Goal: Transaction & Acquisition: Obtain resource

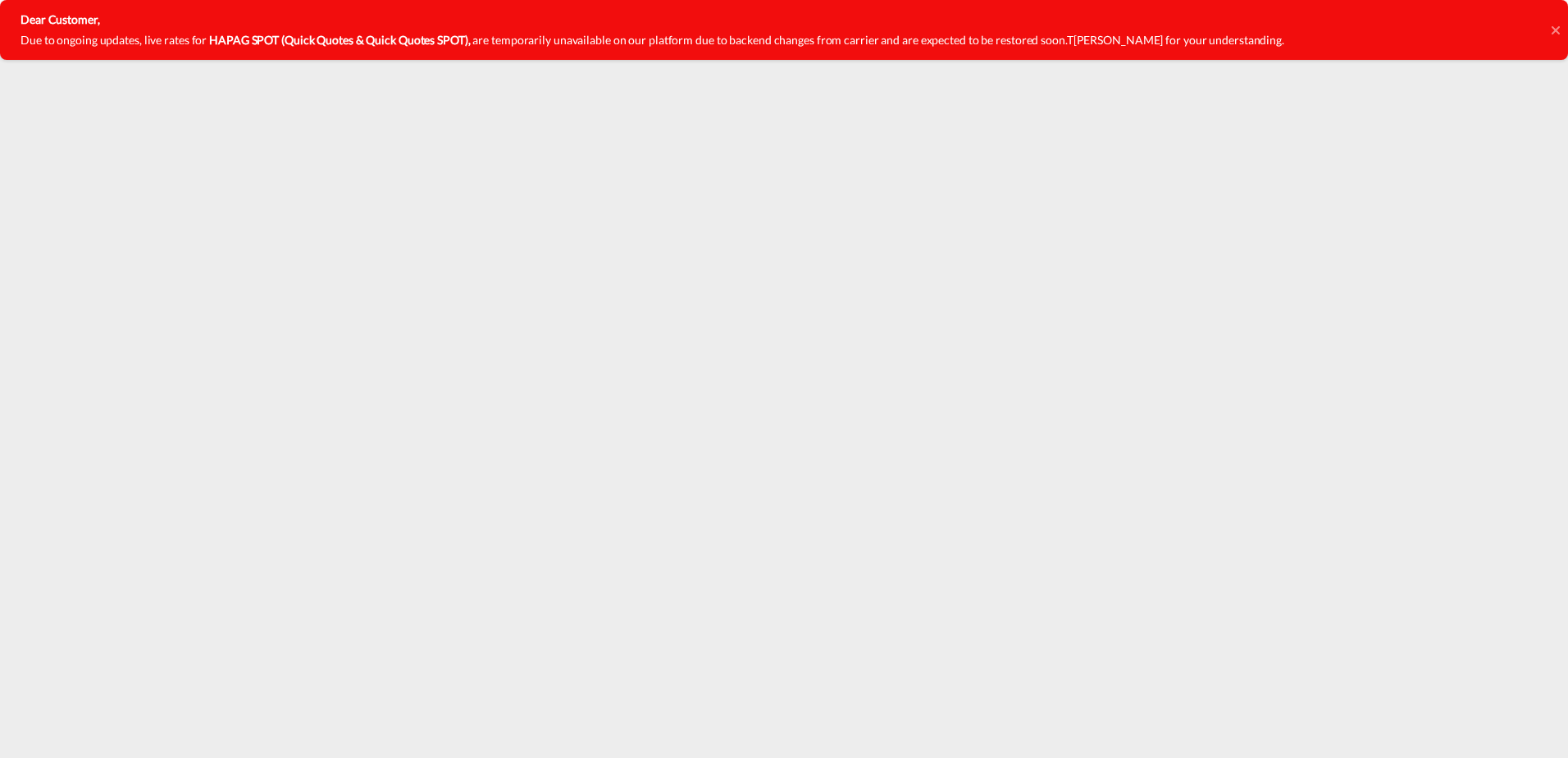
click at [1558, 32] on icon at bounding box center [1554, 29] width 8 height 8
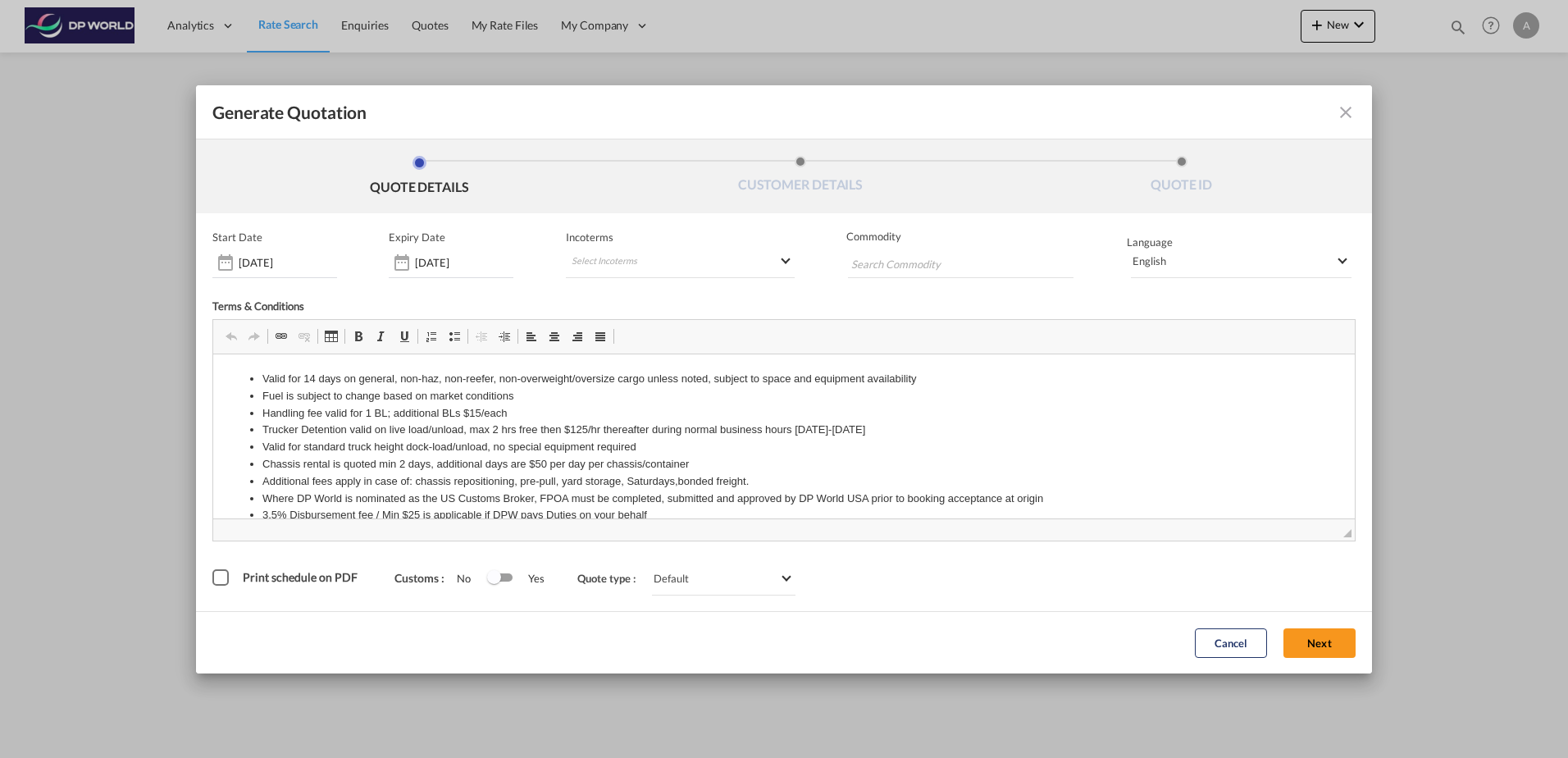
click at [215, 577] on div "Print schedule on PDF" at bounding box center [221, 577] width 17 height 17
click at [1322, 654] on button "Next" at bounding box center [1319, 643] width 72 height 29
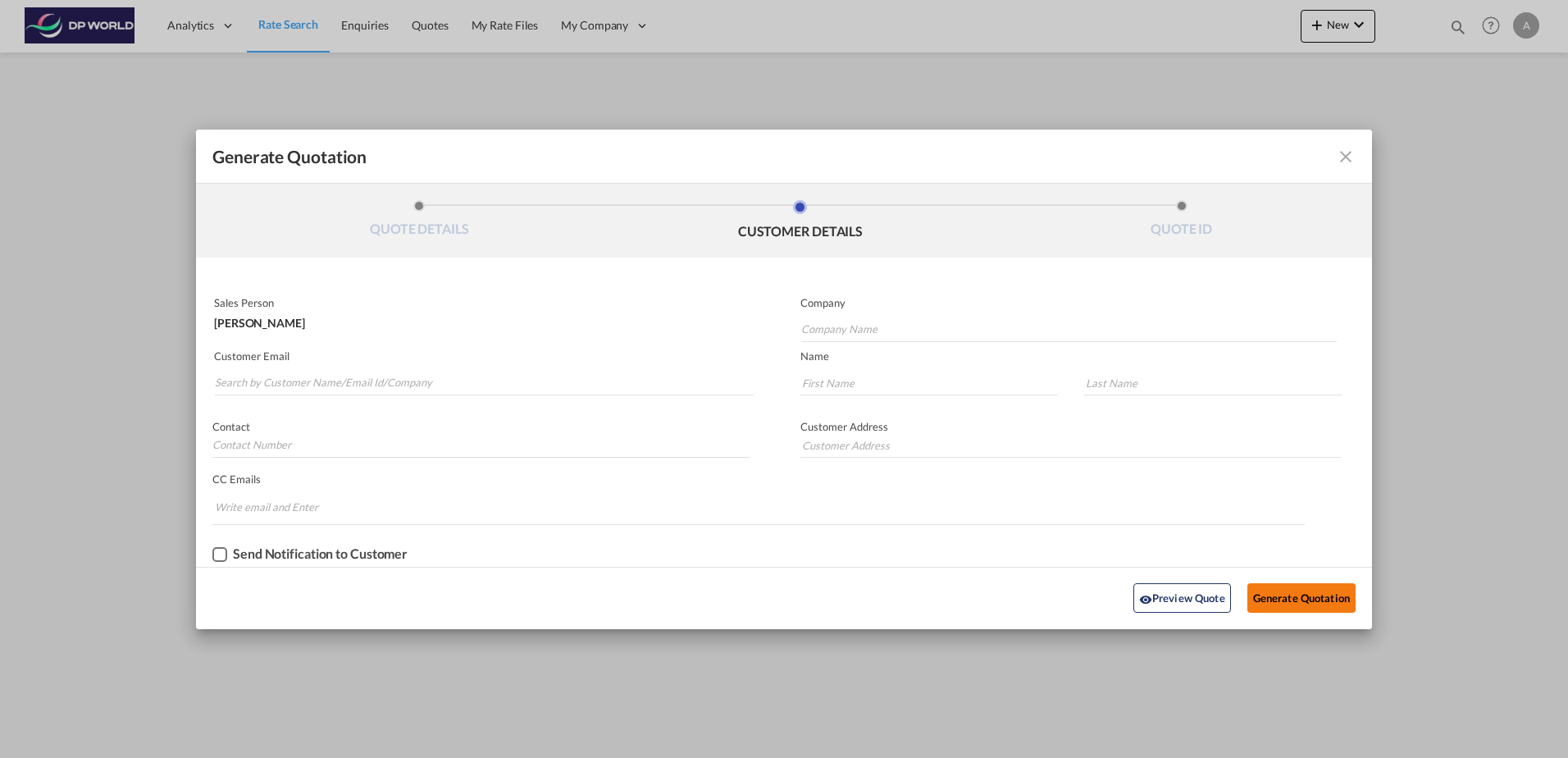
click at [1281, 600] on button "Generate Quotation" at bounding box center [1301, 598] width 108 height 29
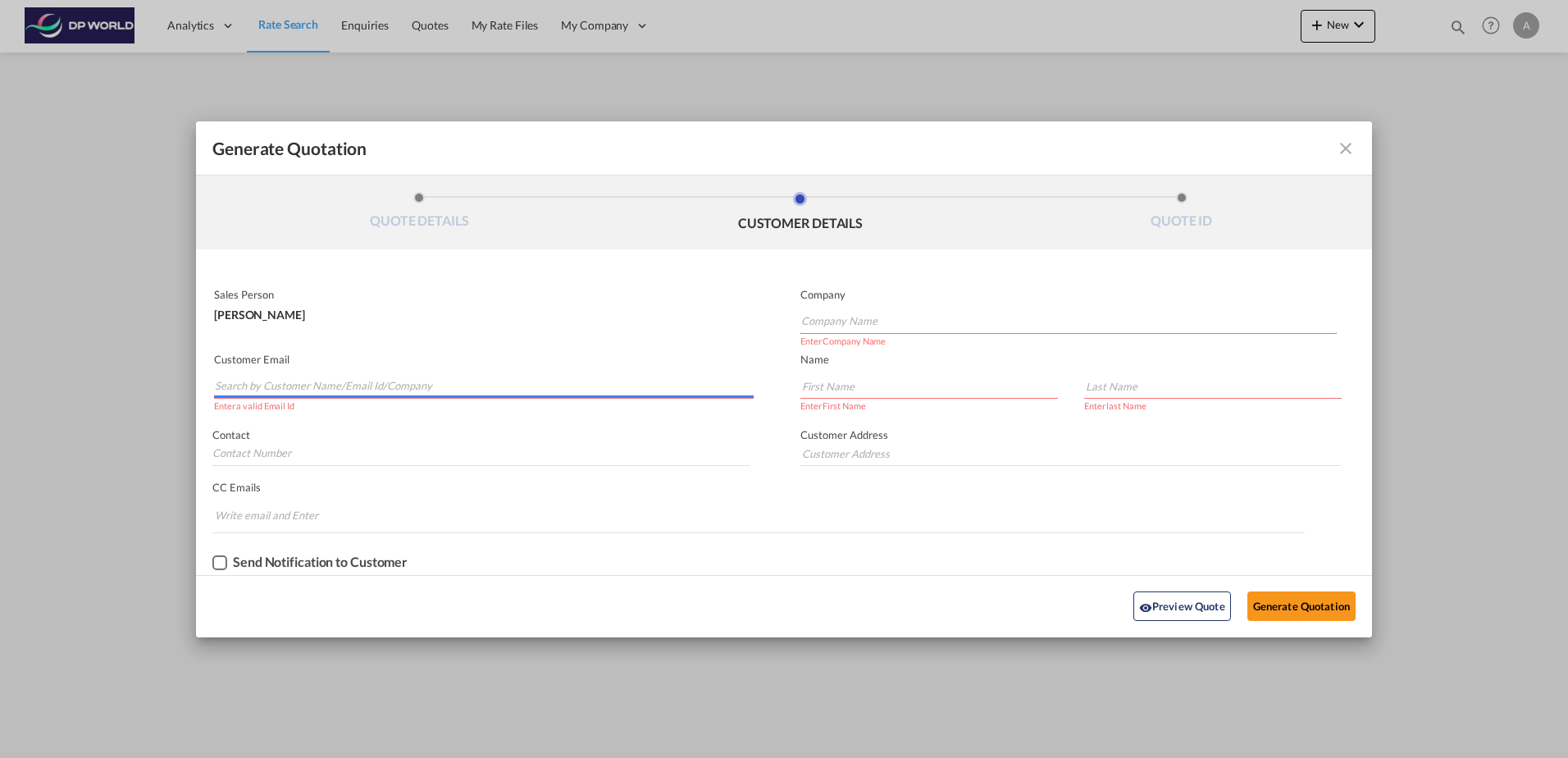
click at [420, 376] on input "Search by Customer Name/Email Id/Company" at bounding box center [484, 385] width 539 height 24
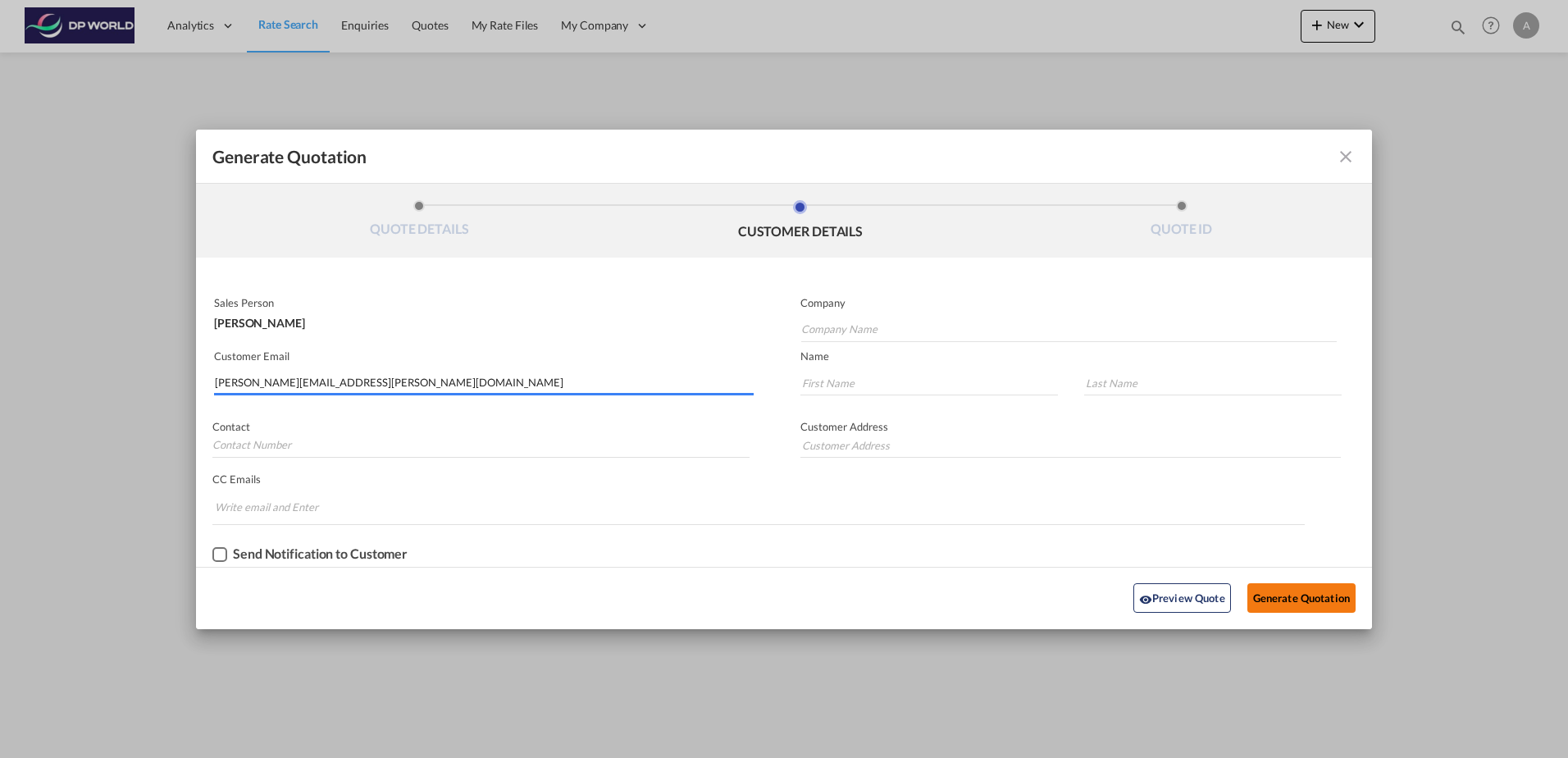
type input "ashley.vasquez@dpworld.com"
click at [1286, 595] on button "Generate Quotation" at bounding box center [1301, 598] width 108 height 29
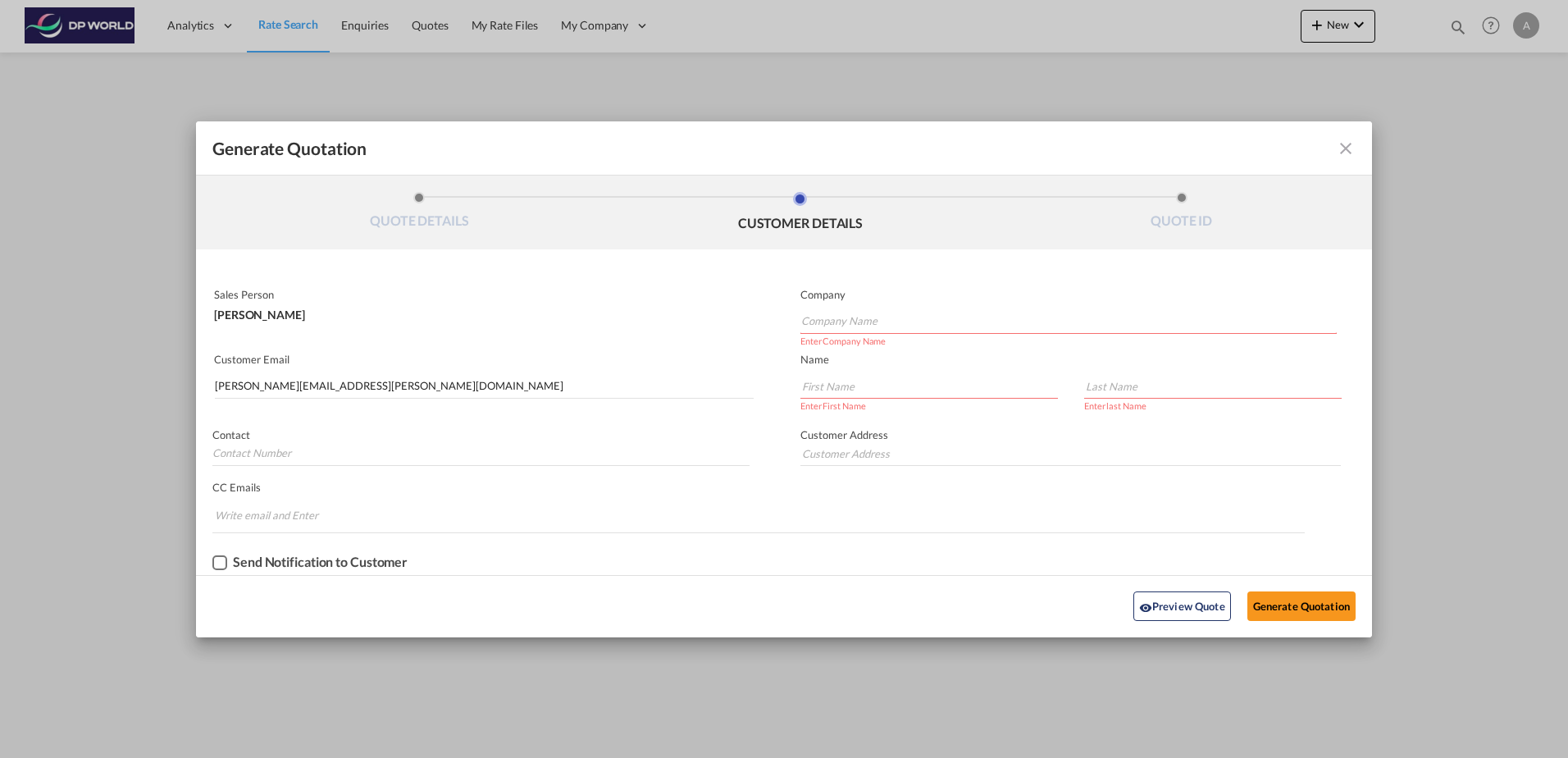
click at [881, 326] on input "Company Name" at bounding box center [1068, 321] width 536 height 24
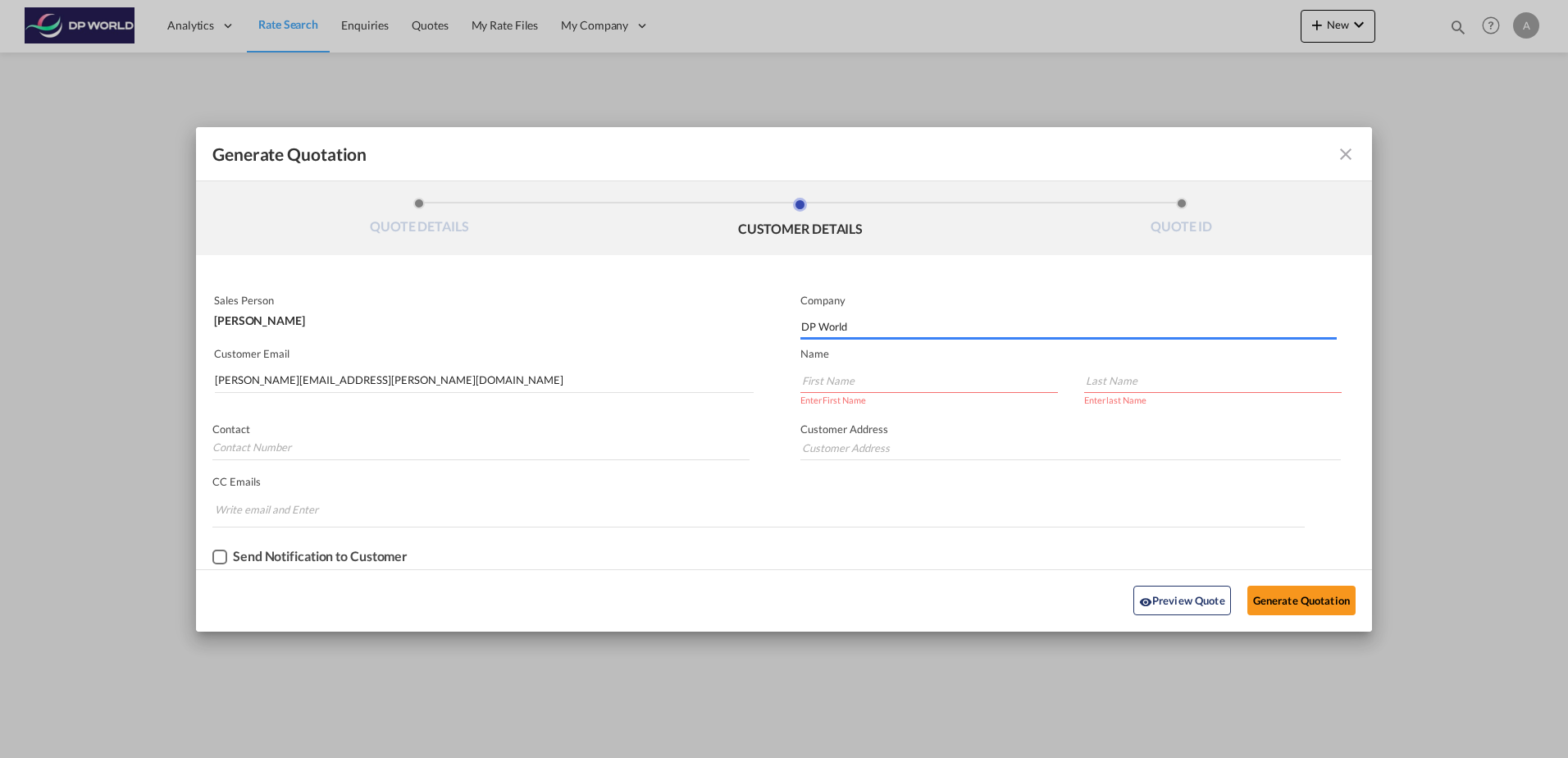
type input "DP World"
click at [850, 370] on input "Generate QuotationQUOTE ..." at bounding box center [929, 379] width 258 height 24
type input "Ashley"
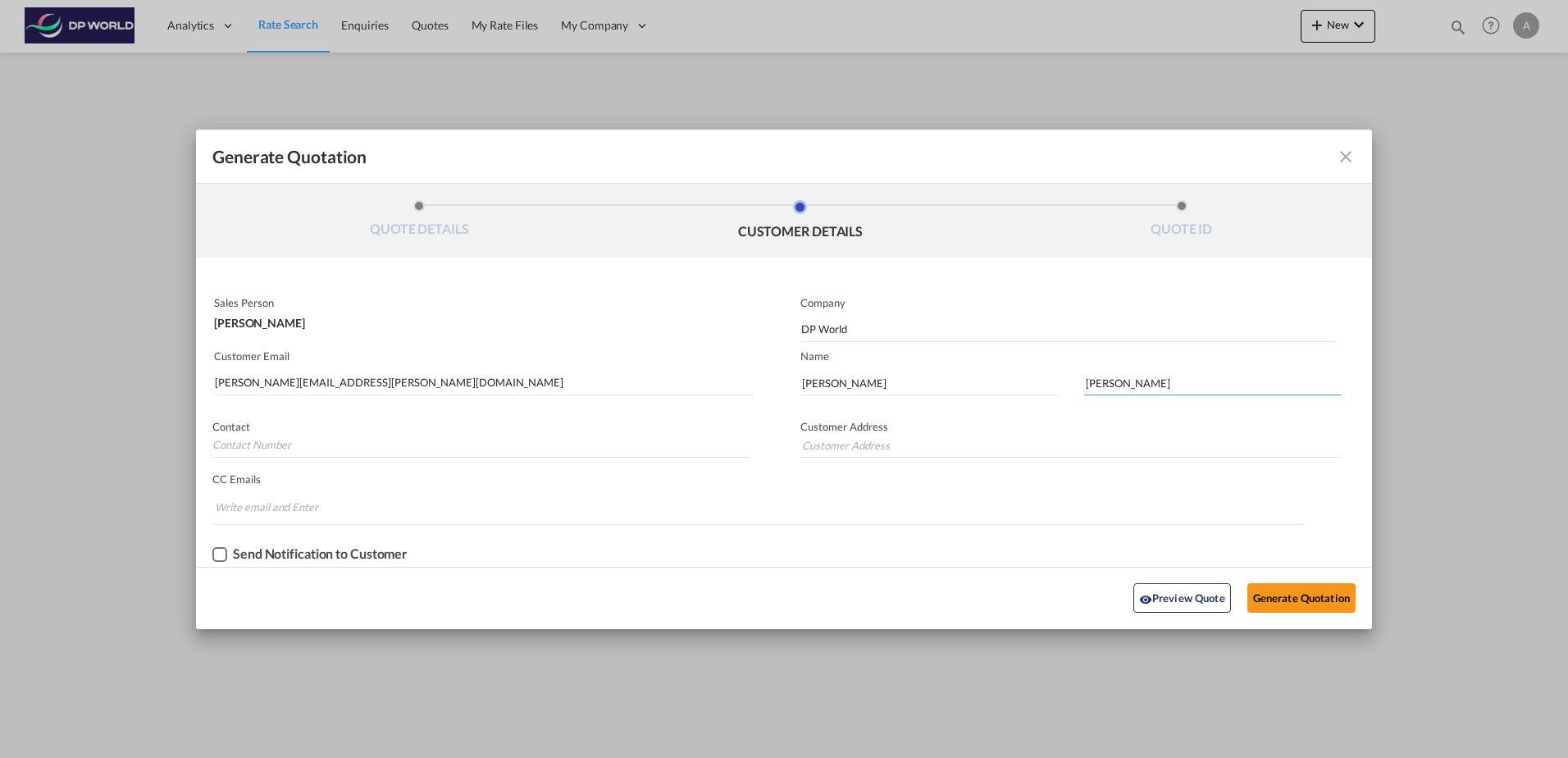
type input "Vasquez"
click at [580, 554] on div "Send Notification to Customer" at bounding box center [784, 553] width 1176 height 24
click at [1292, 603] on button "Generate Quotation" at bounding box center [1301, 598] width 108 height 29
click at [1194, 595] on button "Preview Quote" at bounding box center [1182, 598] width 98 height 29
click at [1193, 586] on button "Preview Quote" at bounding box center [1182, 598] width 98 height 29
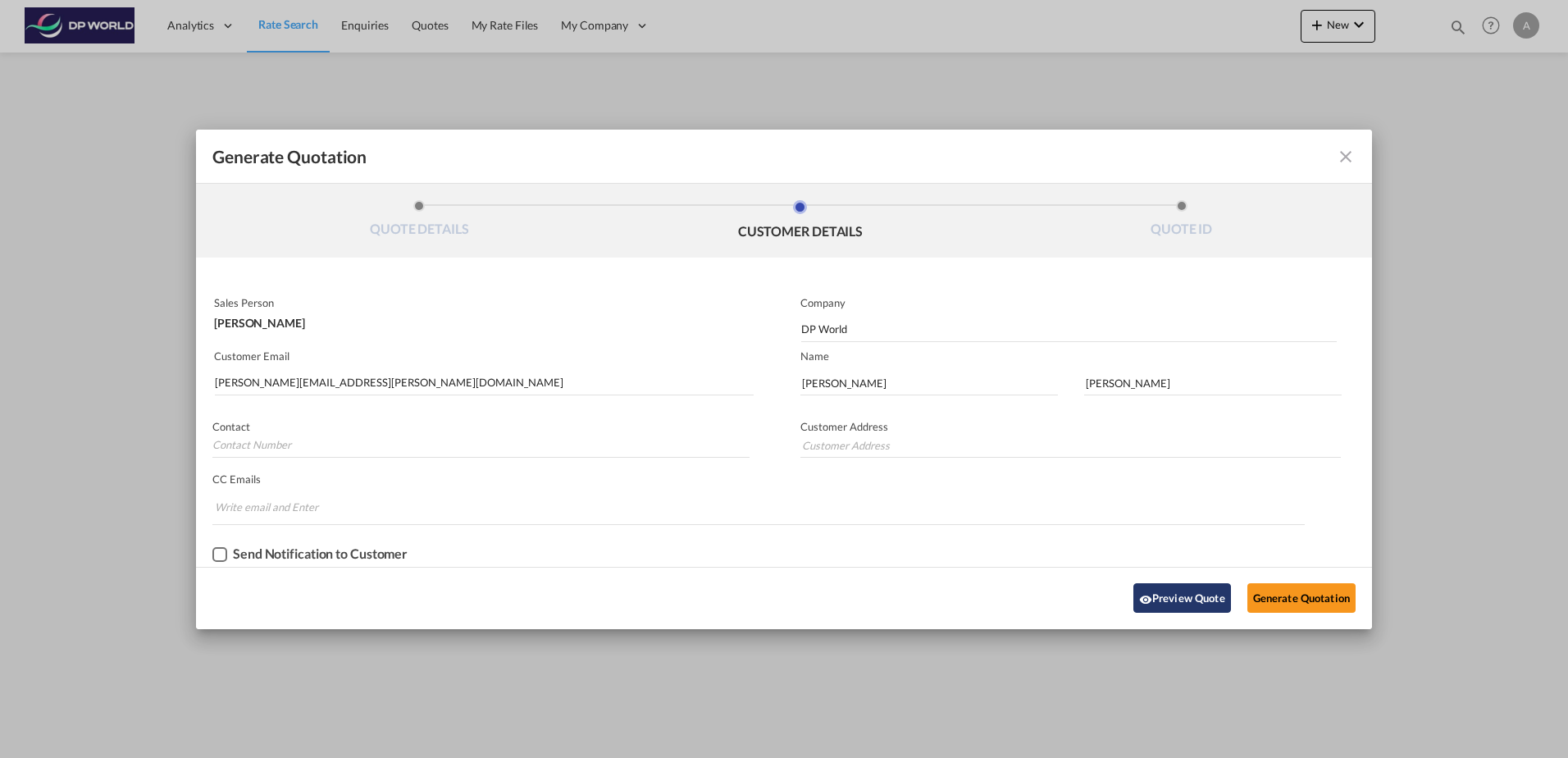
click at [1160, 596] on button "Preview Quote" at bounding box center [1182, 598] width 98 height 29
click at [1267, 599] on button "Generate Quotation" at bounding box center [1301, 598] width 108 height 29
click at [1345, 153] on md-icon "icon-close fg-AAA8AD cursor m-0" at bounding box center [1346, 156] width 20 height 20
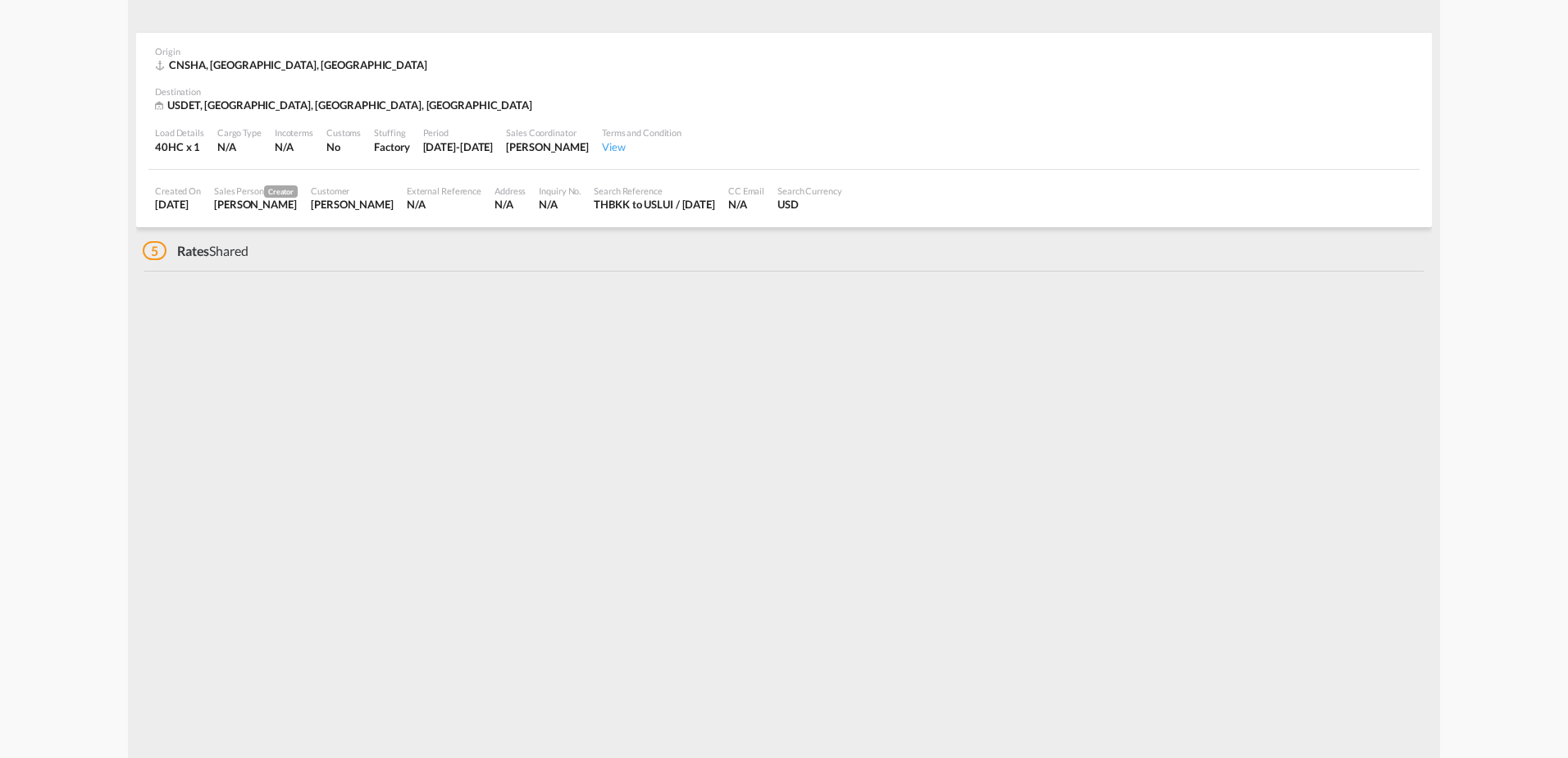
click at [151, 247] on span "5" at bounding box center [154, 250] width 23 height 19
click at [210, 259] on div "5 Rates Shared" at bounding box center [195, 251] width 105 height 18
